Goal: Information Seeking & Learning: Learn about a topic

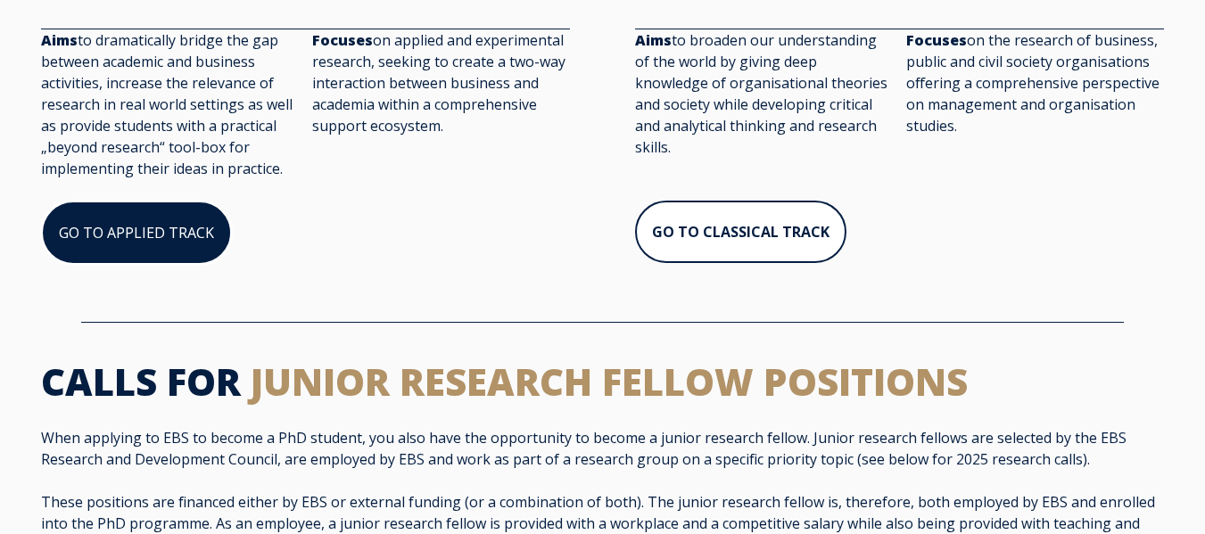
scroll to position [625, 0]
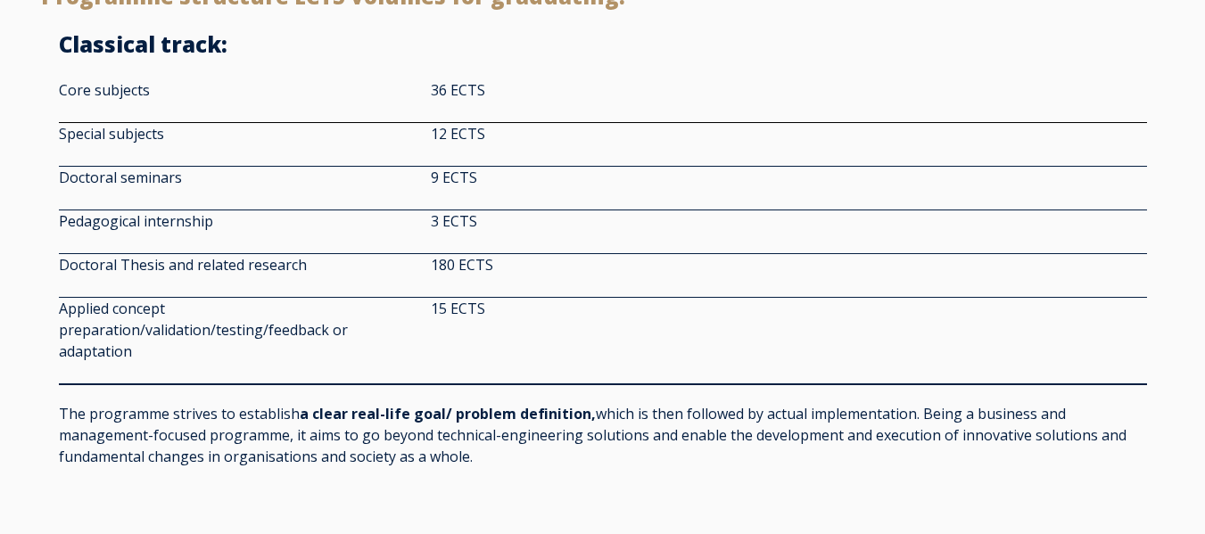
scroll to position [1517, 0]
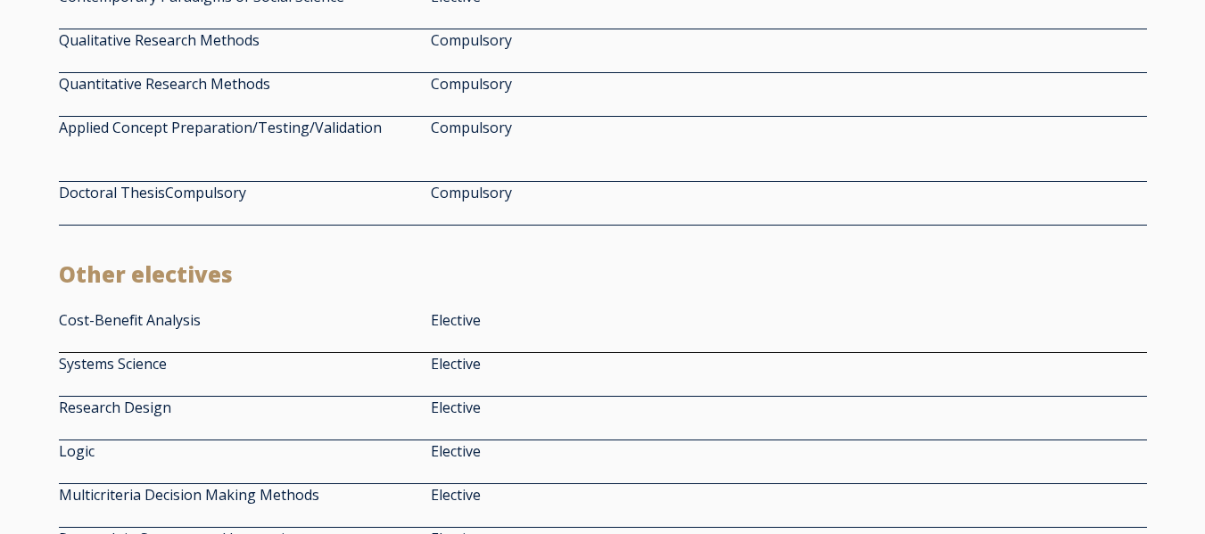
scroll to position [3033, 0]
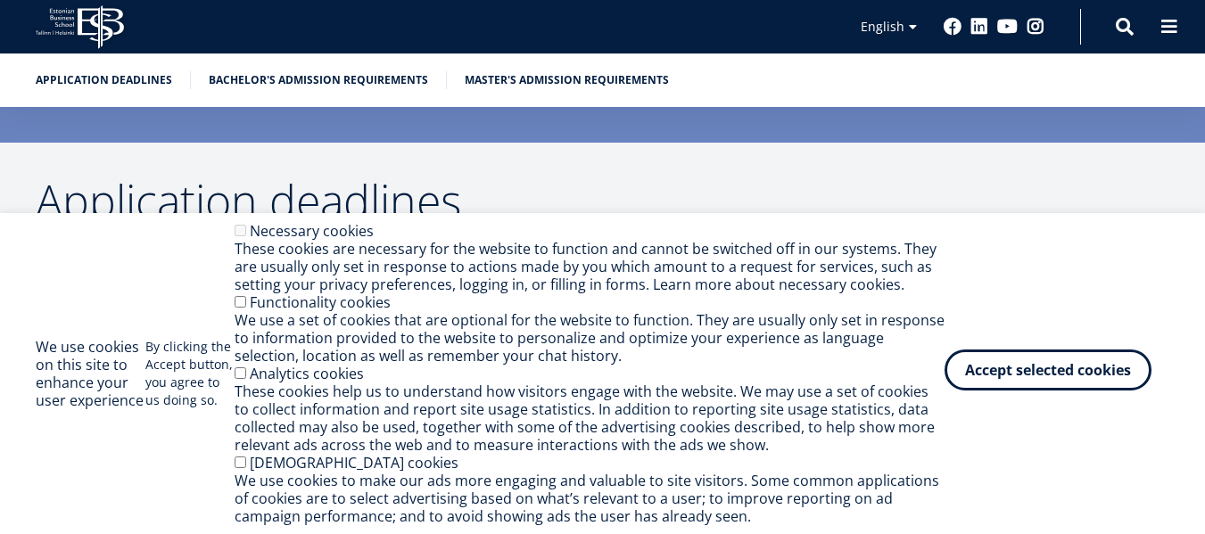
click at [1035, 382] on button "Accept selected cookies" at bounding box center [1048, 370] width 207 height 41
